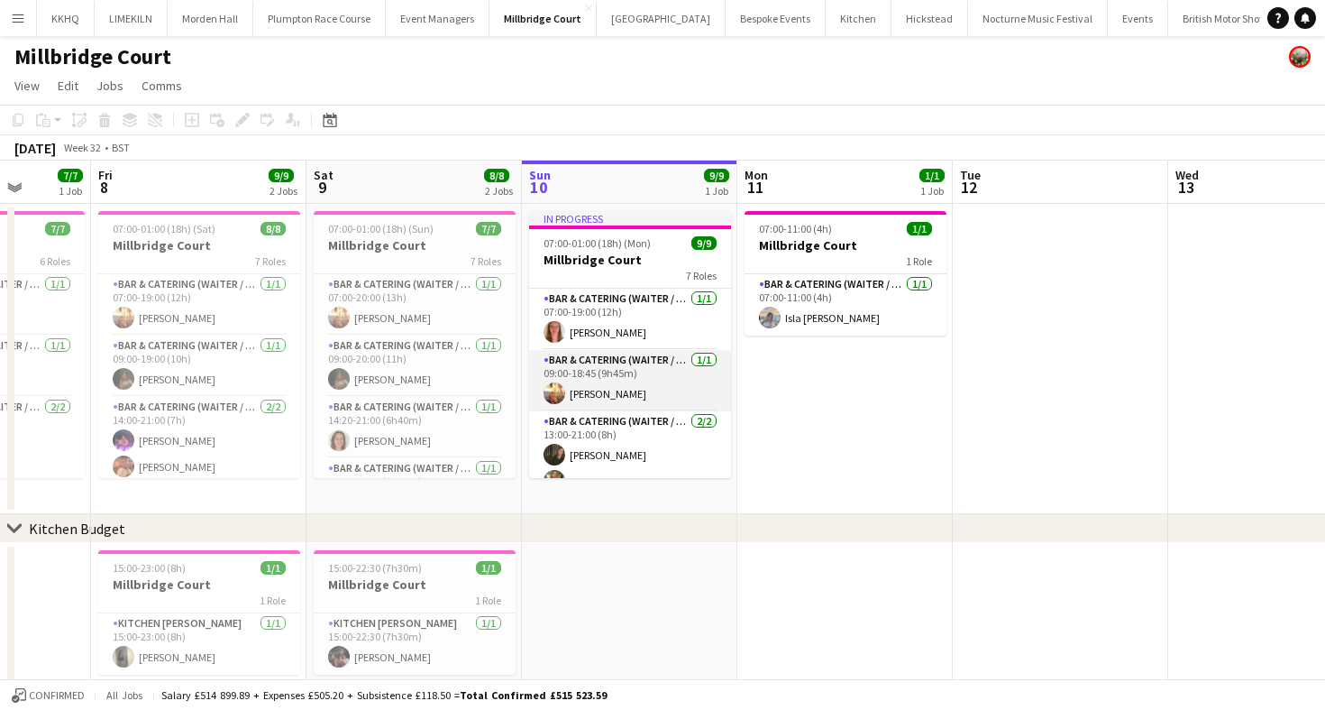
scroll to position [292, 0]
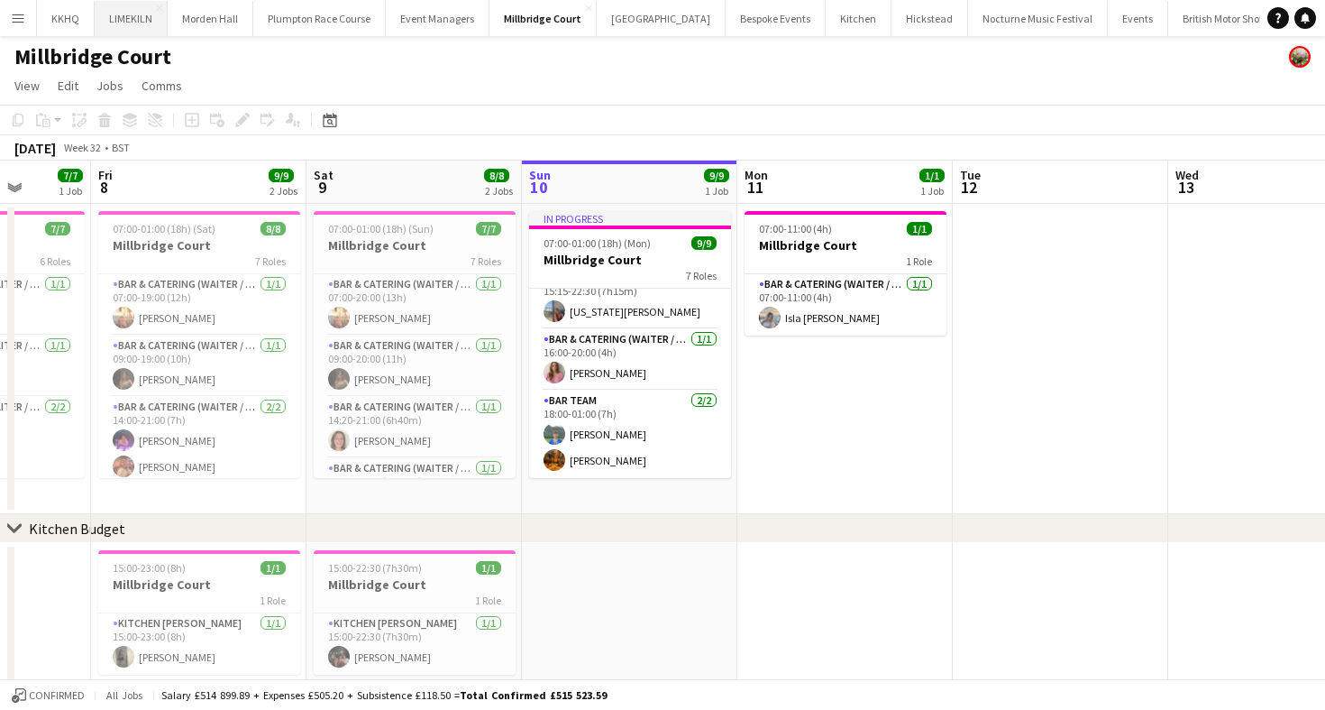
click at [134, 22] on button "LIMEKILN Close" at bounding box center [131, 18] width 73 height 35
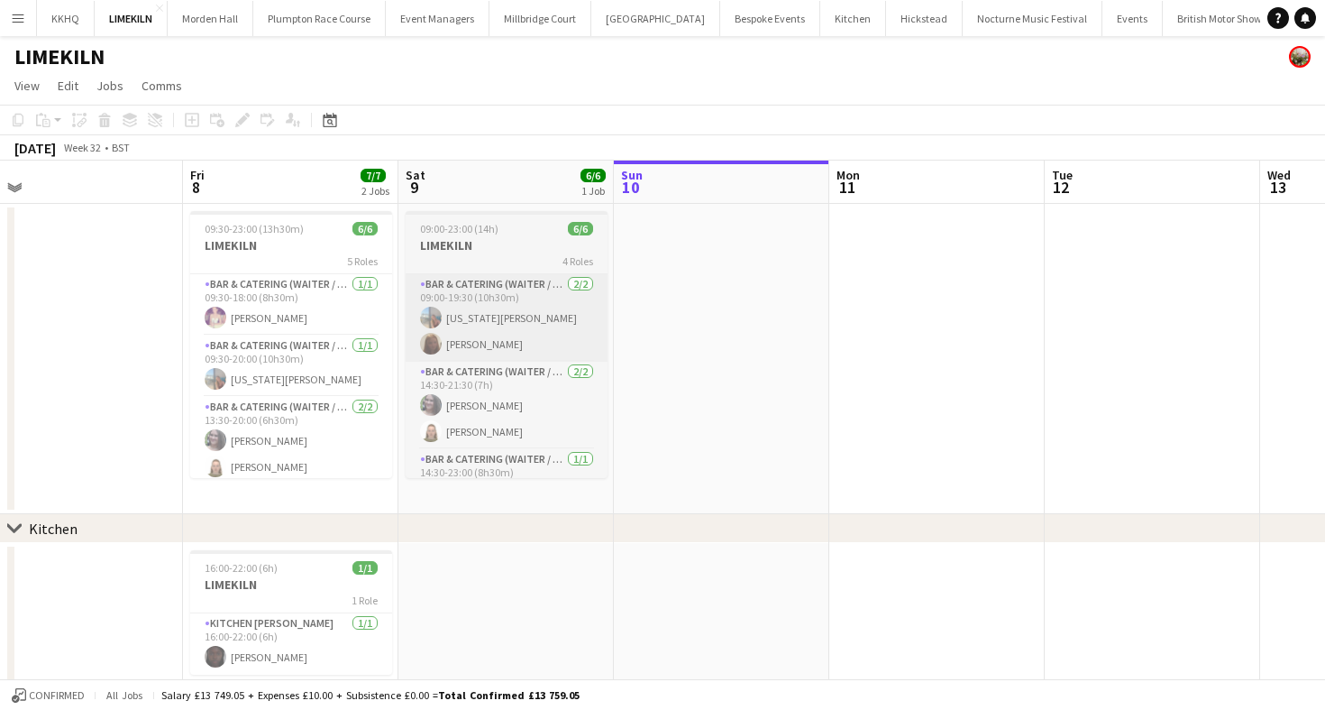
scroll to position [129, 0]
